Goal: Obtain resource: Obtain resource

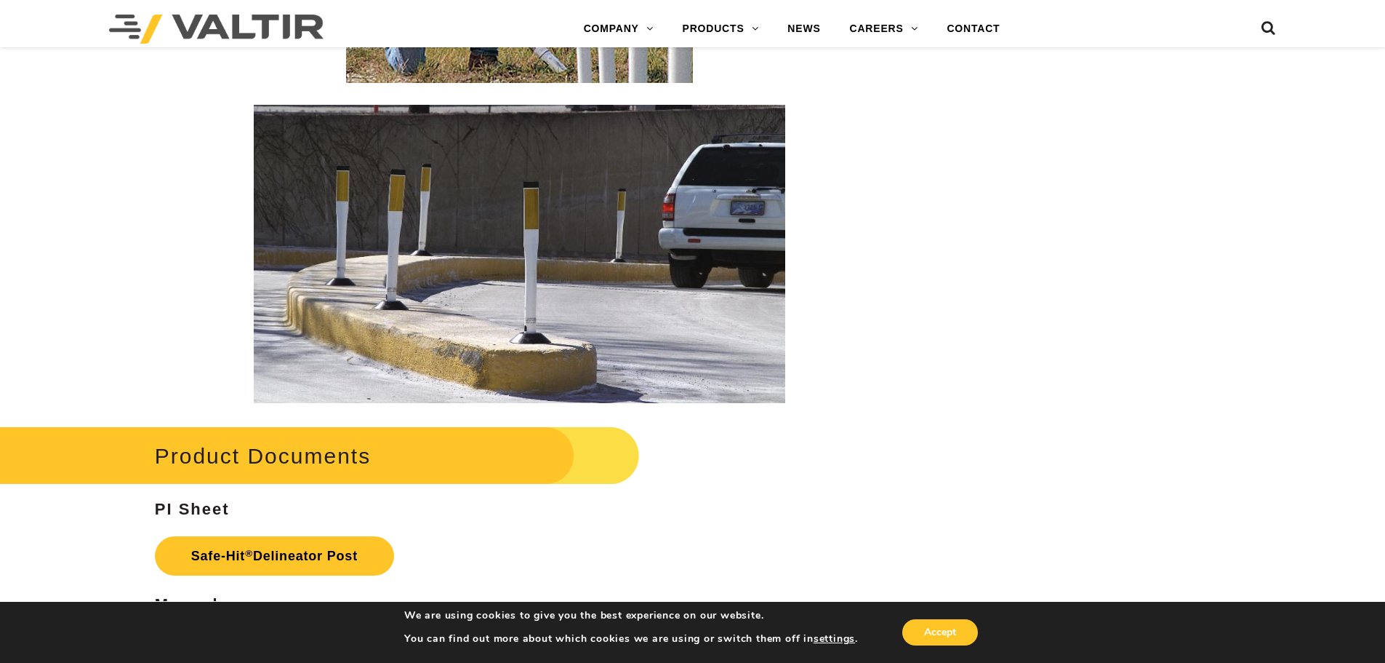
scroll to position [3200, 0]
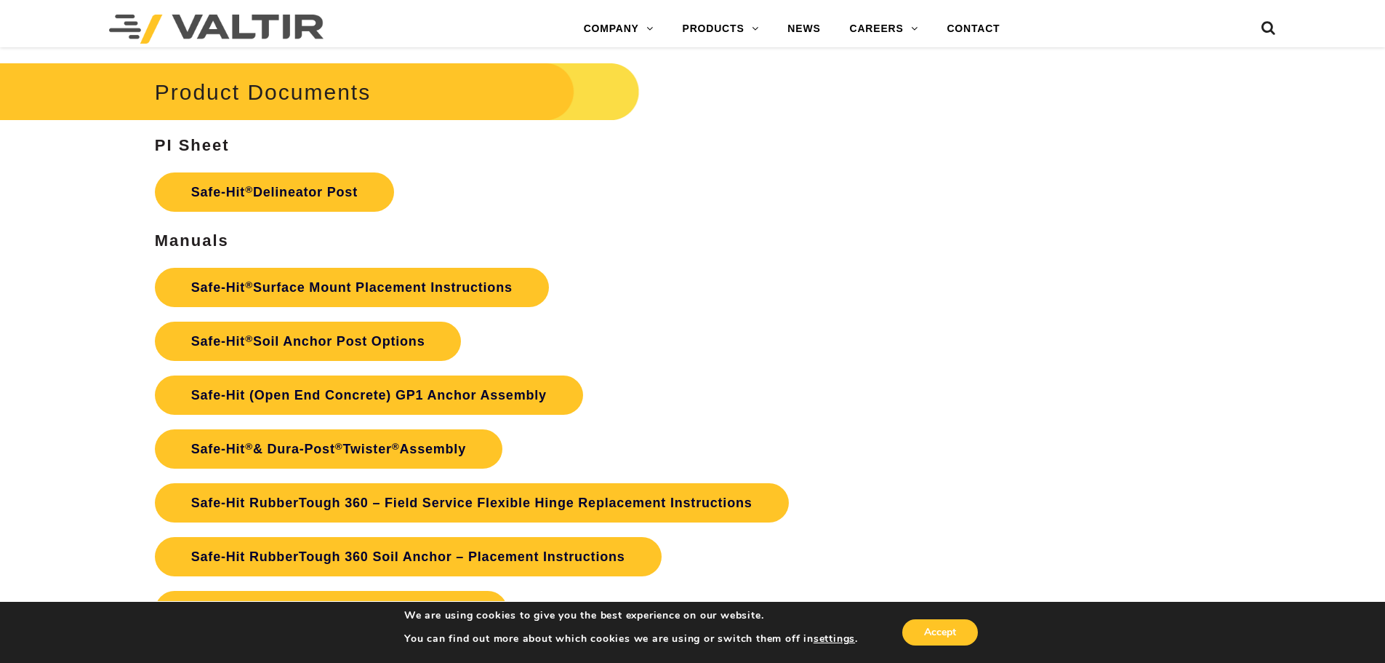
click at [295, 285] on link "Safe-Hit ® Surface Mount Placement Instructions" at bounding box center [352, 287] width 394 height 39
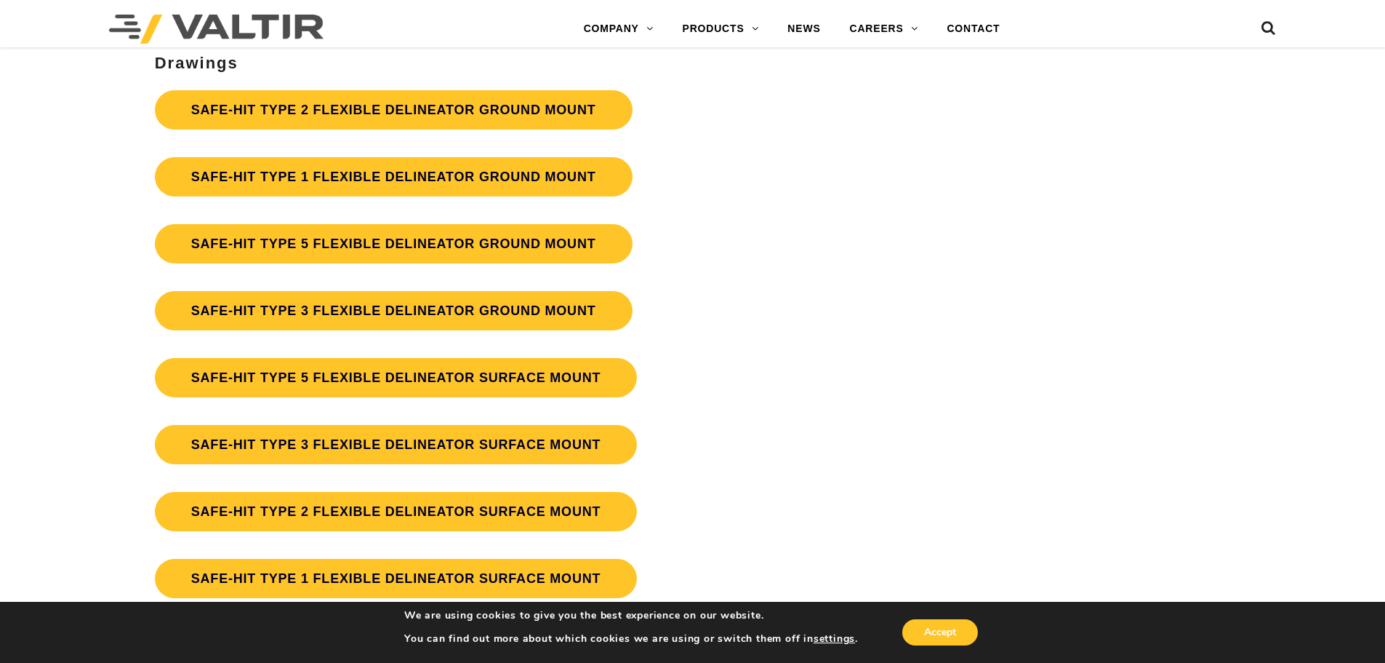
scroll to position [4000, 0]
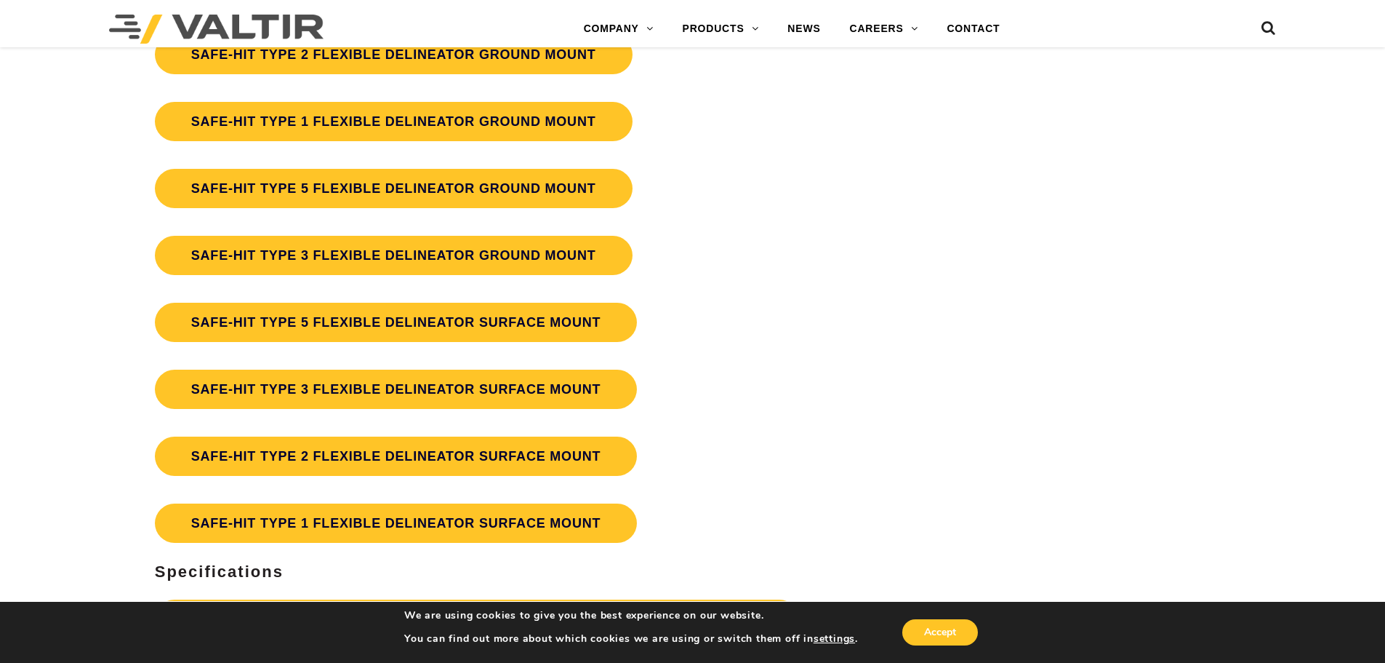
click at [324, 391] on link "SAFE-HIT TYPE 3 FLEXIBLE DELINEATOR SURFACE MOUNT" at bounding box center [396, 388] width 483 height 39
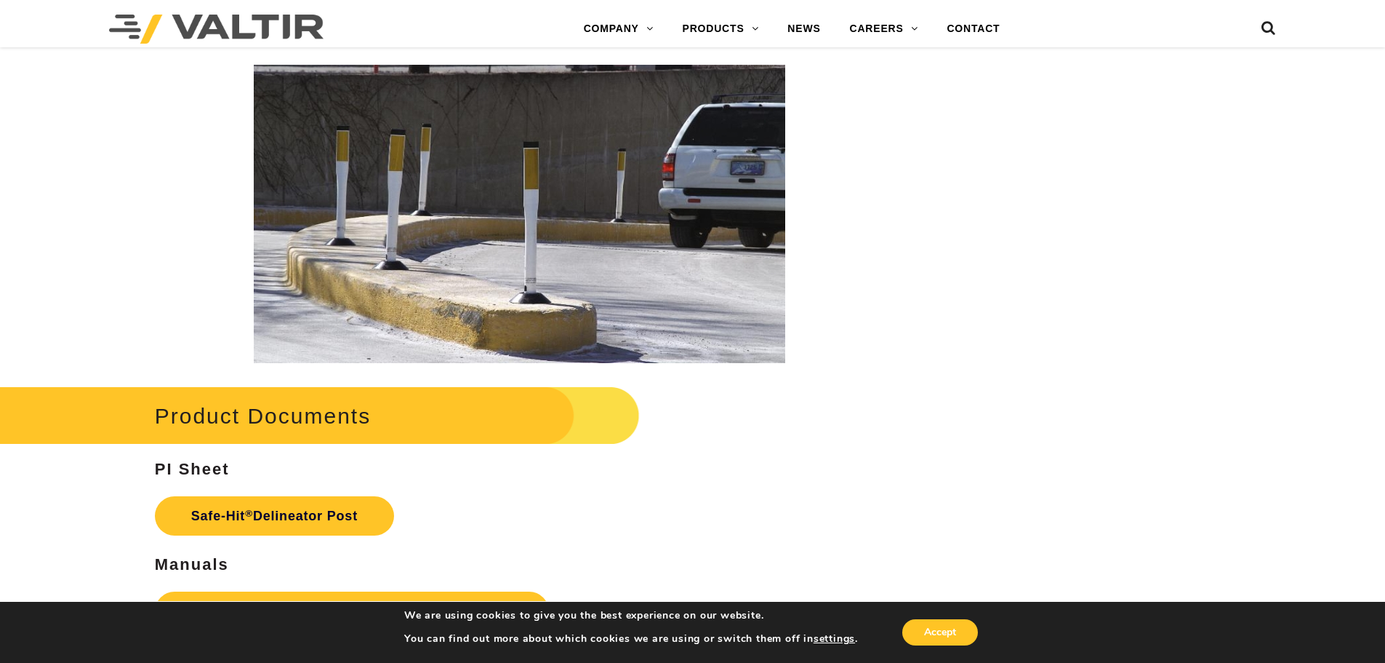
scroll to position [2634, 0]
